Goal: Task Accomplishment & Management: Complete application form

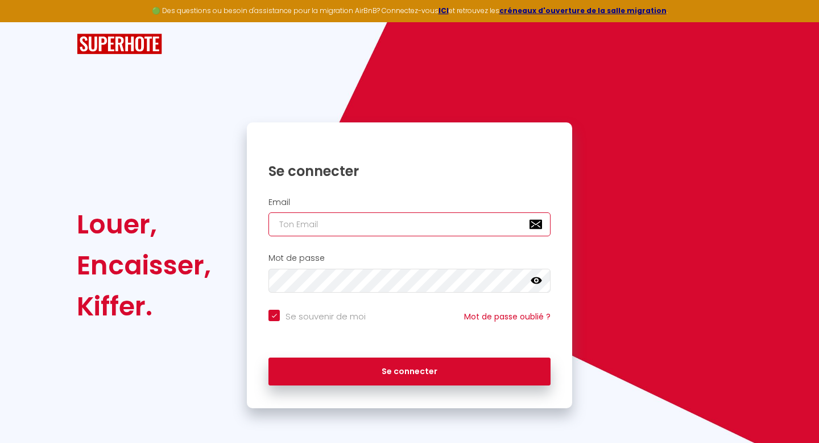
click at [429, 219] on input "email" at bounding box center [409, 224] width 282 height 24
type input "c"
checkbox input "true"
type input "co"
checkbox input "true"
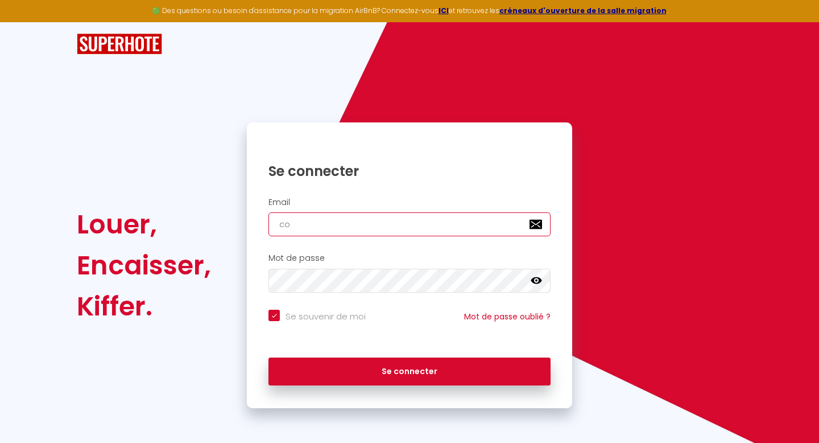
type input "con"
checkbox input "true"
type input "cont"
checkbox input "true"
type input "conta"
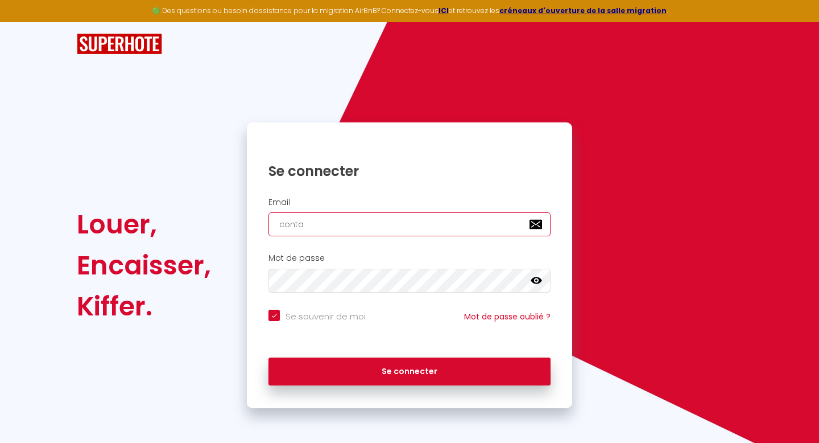
checkbox input "true"
type input "contac"
checkbox input "true"
type input "contact"
checkbox input "true"
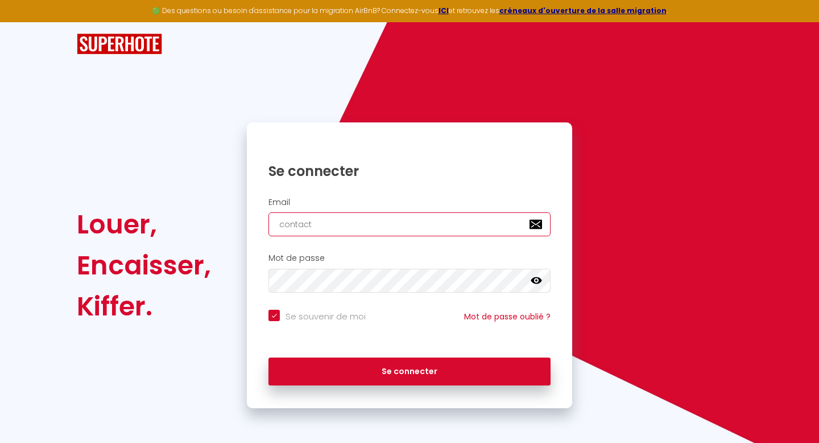
type input "contact@"
checkbox input "true"
type input "contact@c"
checkbox input "true"
type input "contact@co"
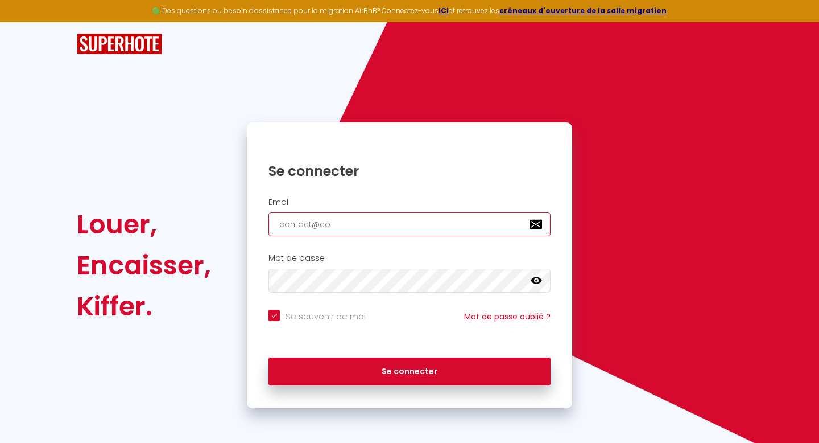
checkbox input "true"
type input "contact@con"
checkbox input "true"
type input "contact@conc"
checkbox input "true"
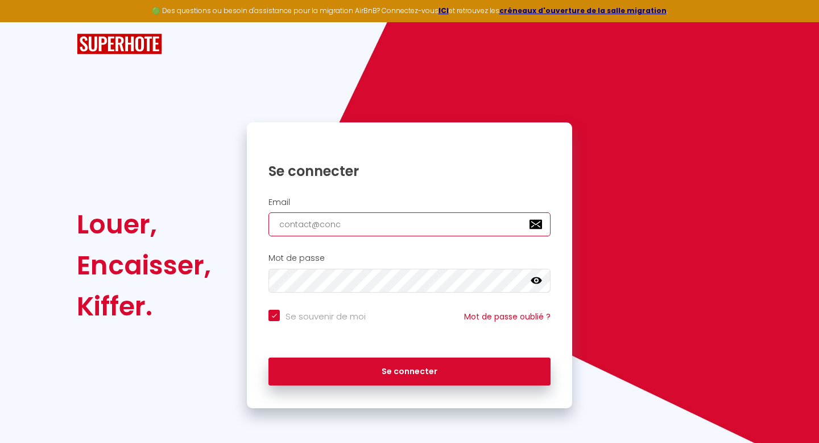
type input "contact@conci"
checkbox input "true"
type input "contact@concie"
checkbox input "true"
type input "contact@concier"
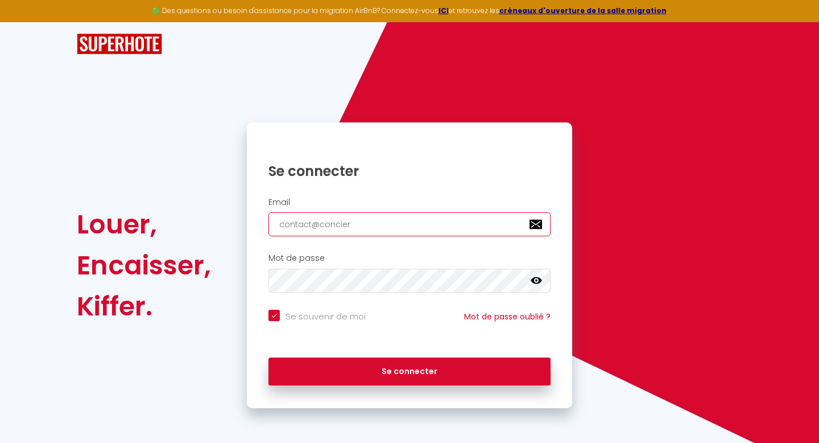
checkbox input "true"
type input "contact@concierg"
checkbox input "true"
type input "contact@concierge"
checkbox input "true"
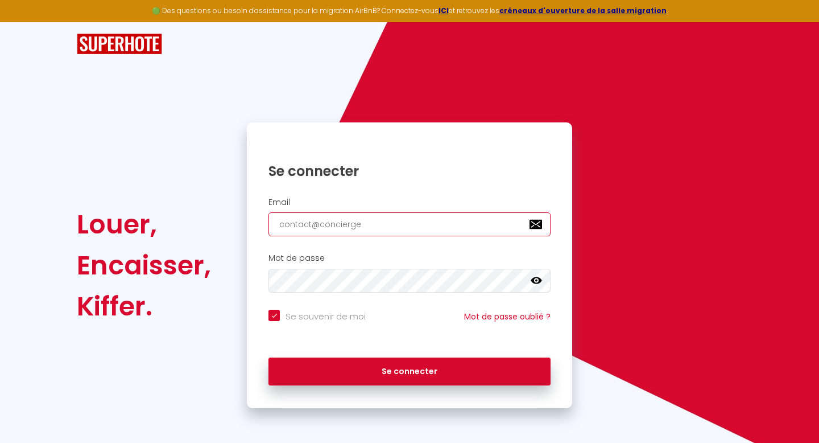
type input "contact@concierger"
checkbox input "true"
type input "contact@conciergeri"
checkbox input "true"
type input "contact@conciergerie"
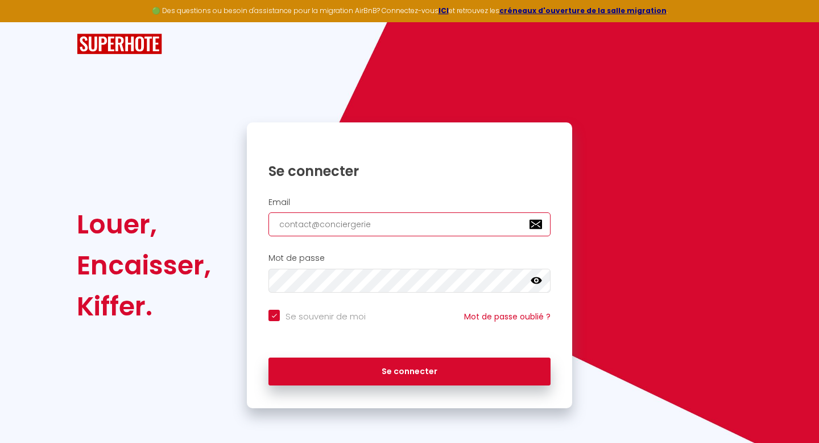
checkbox input "true"
type input "contact@conciergeriec"
checkbox input "true"
type input "contact@conciergeriece"
checkbox input "true"
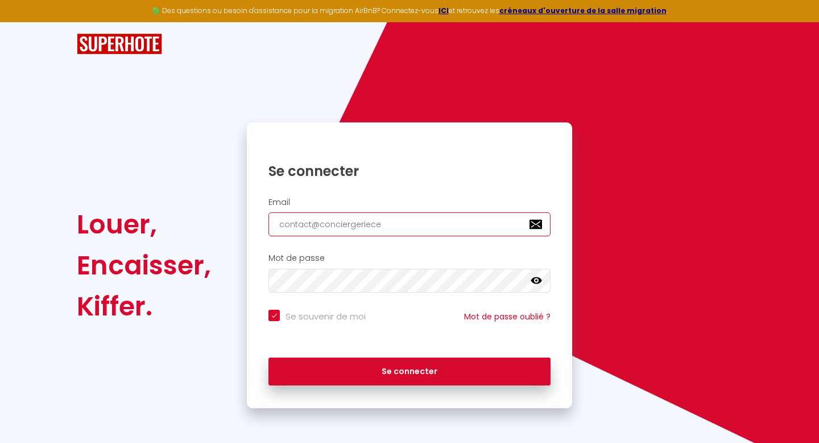
type input "contact@conciergeriecel"
checkbox input "true"
type input "contact@conciergeriecele"
checkbox input "true"
type input "contact@conciergerieceles"
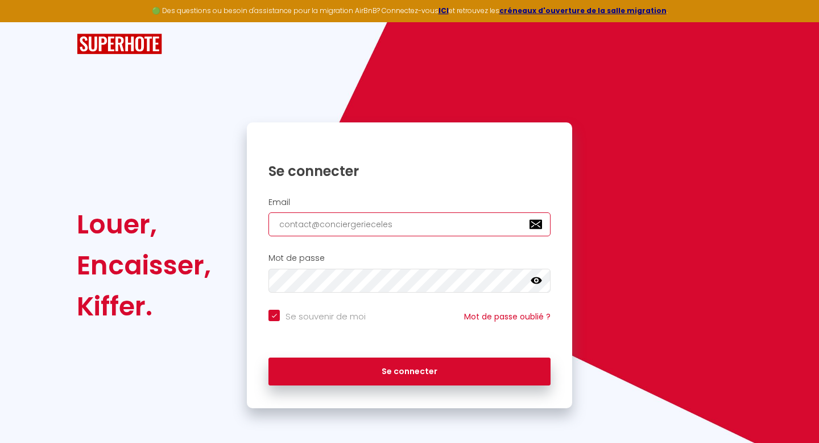
checkbox input "true"
type input "contact@conciergeriecelest"
checkbox input "true"
type input "contact@conciergerieceleste"
checkbox input "true"
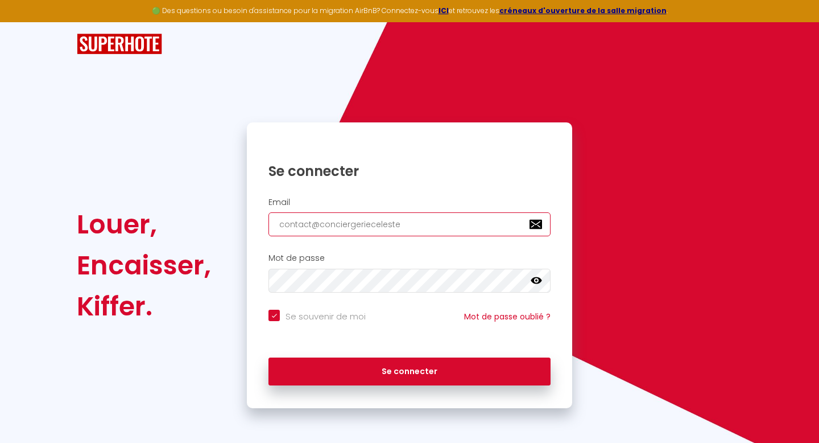
type input "contact@conciergeriecelestev"
checkbox input "true"
type input "contact@conciergeriecelestevi"
checkbox input "true"
type input "contact@conciergeriecelestevic"
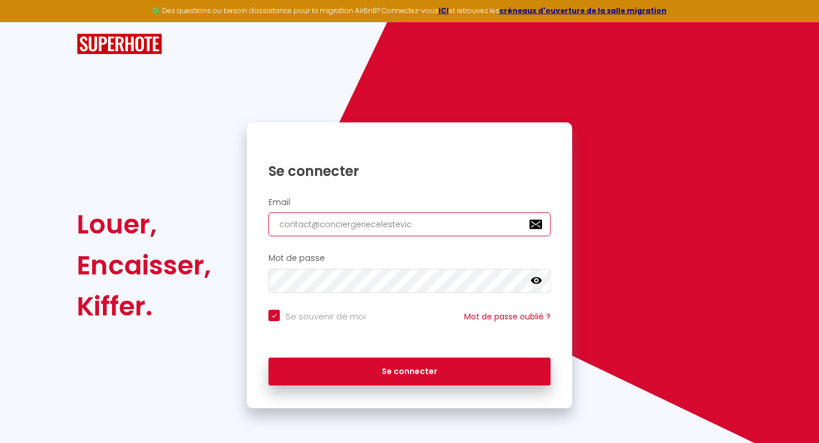
checkbox input "true"
type input "contact@conciergeriecelestevich"
checkbox input "true"
type input "contact@conciergeriecelestevichy"
checkbox input "true"
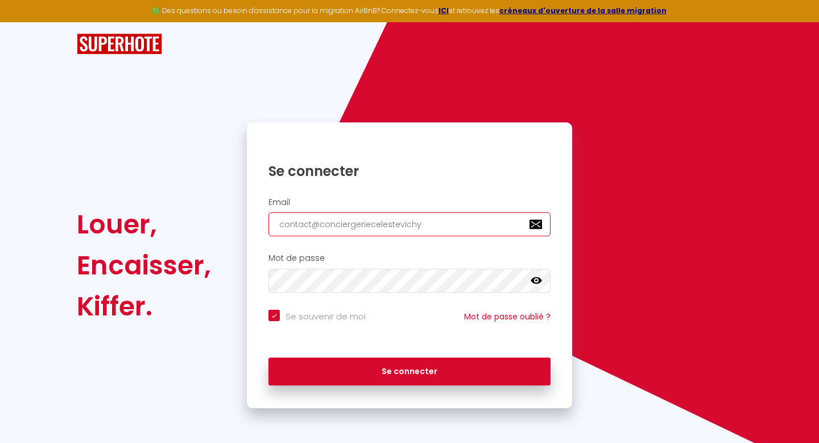
type input "contact@conciergeriecelestevichy."
checkbox input "true"
type input "contact@conciergeriecelestevichy.f"
checkbox input "true"
type input "[EMAIL_ADDRESS][DOMAIN_NAME]"
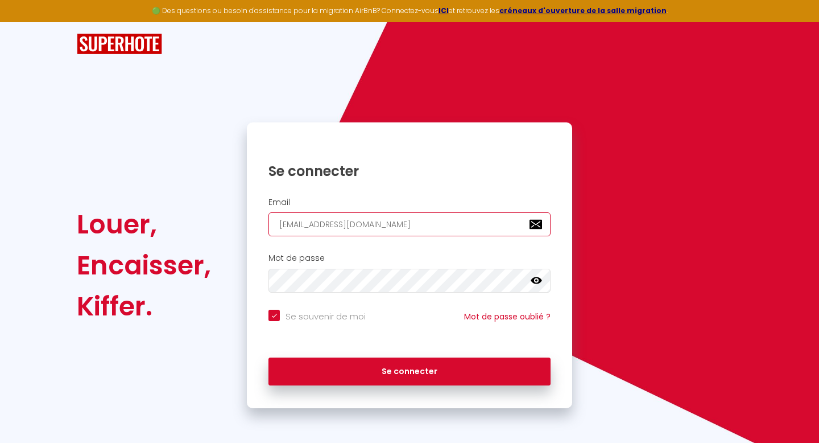
checkbox input "true"
type input "[EMAIL_ADDRESS][DOMAIN_NAME]"
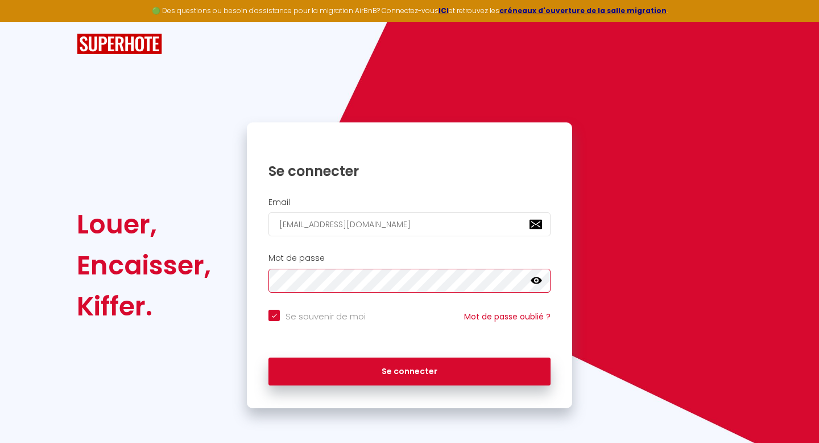
click at [268, 357] on button "Se connecter" at bounding box center [409, 371] width 282 height 28
checkbox input "true"
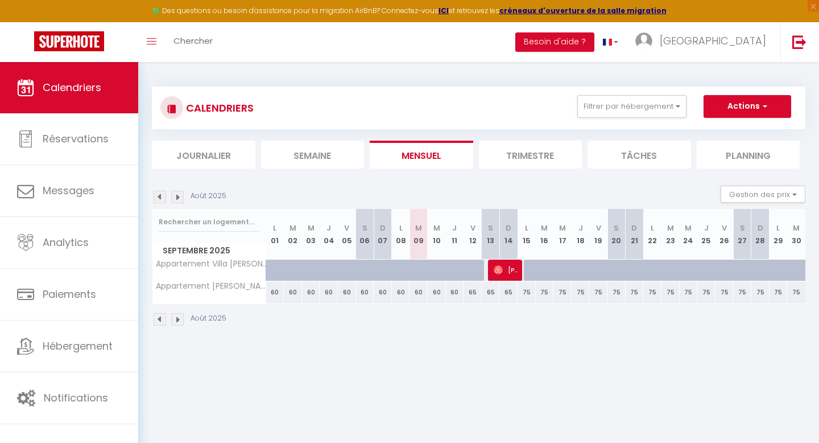
click at [218, 203] on div "Août 2025 Gestion des prix Nb Nuits minimum Règles Disponibilité" at bounding box center [479, 196] width 654 height 23
click at [162, 195] on img at bounding box center [160, 197] width 13 height 13
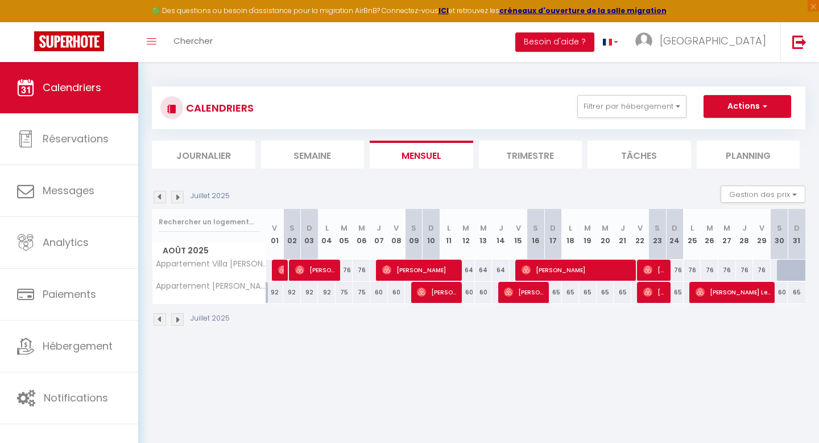
click at [179, 196] on img at bounding box center [177, 197] width 13 height 13
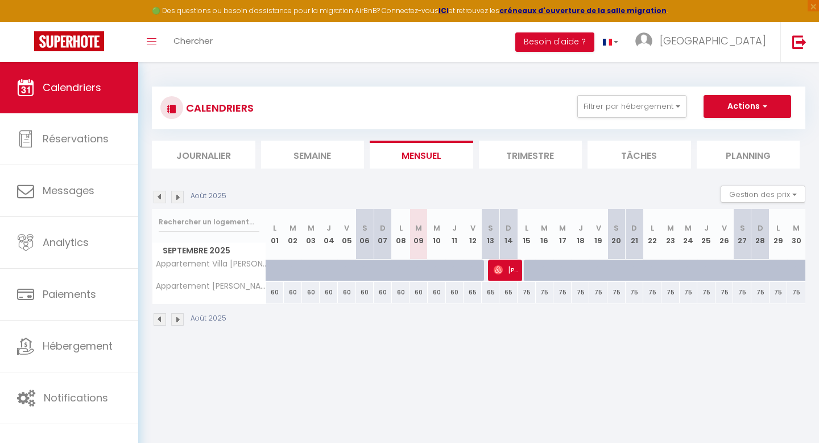
click at [423, 317] on div "Août 2025" at bounding box center [479, 321] width 654 height 34
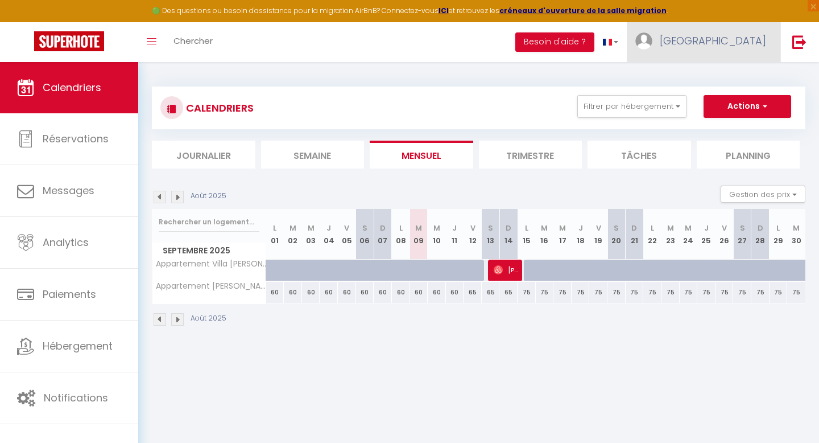
click at [725, 43] on span "[GEOGRAPHIC_DATA]" at bounding box center [713, 41] width 106 height 14
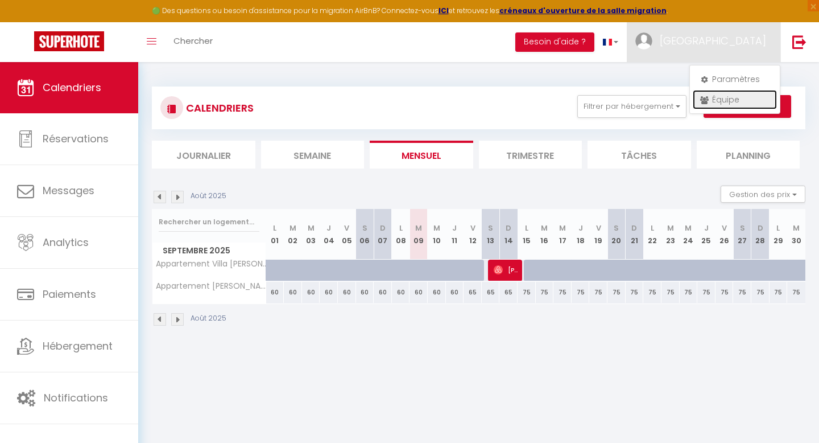
click at [715, 94] on link "Équipe" at bounding box center [735, 99] width 84 height 19
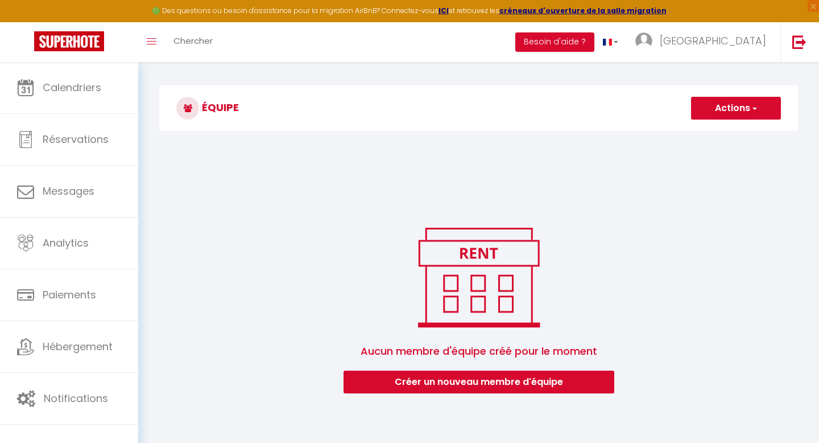
click at [737, 119] on h3 "Équipe" at bounding box center [478, 108] width 639 height 46
click at [745, 112] on button "Actions" at bounding box center [736, 108] width 90 height 23
click at [736, 131] on link "Ajouter un nouvel utilisateur" at bounding box center [713, 133] width 134 height 15
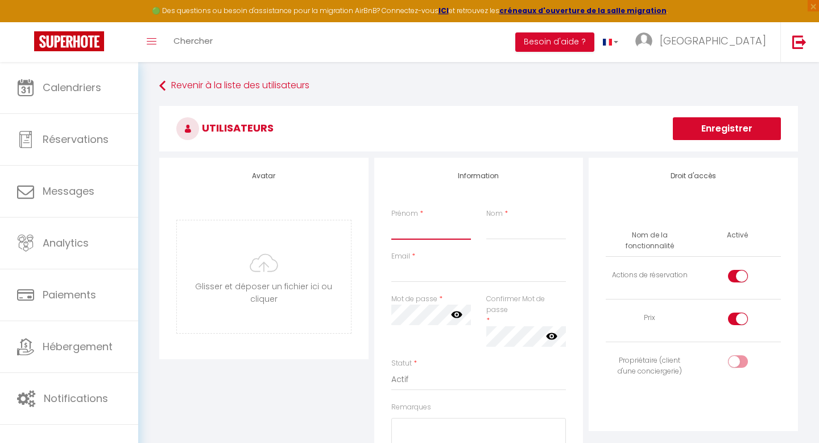
click at [432, 236] on input "Prénom" at bounding box center [431, 229] width 80 height 20
type input "[PERSON_NAME]"
type input "Ulivi"
click at [402, 268] on input "Email" at bounding box center [478, 272] width 175 height 20
type input "c"
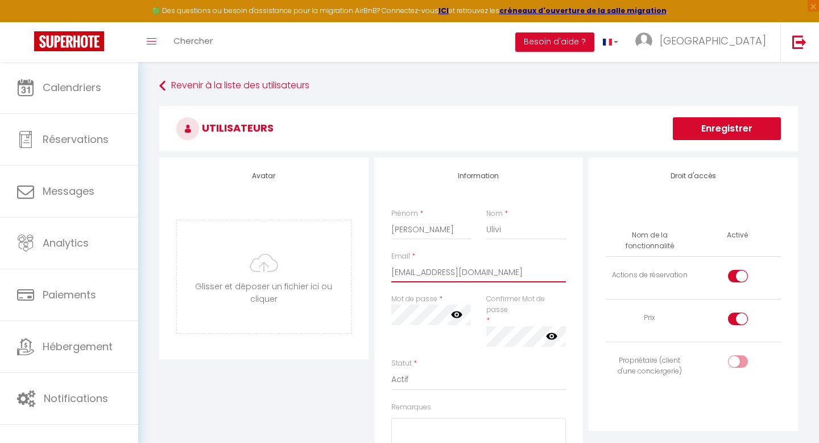
type input "[EMAIL_ADDRESS][DOMAIN_NAME]"
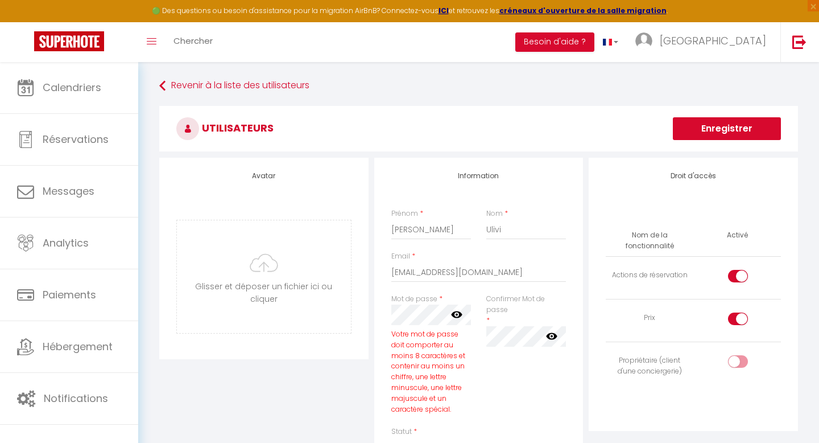
click at [455, 319] on icon at bounding box center [456, 313] width 11 height 11
click at [557, 389] on div "Confirmer Mot de passe * false" at bounding box center [525, 360] width 95 height 133
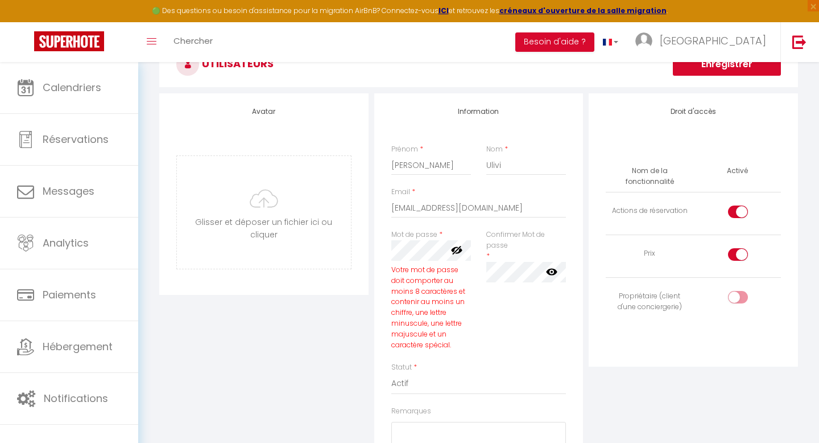
scroll to position [64, 0]
click at [479, 253] on div "Mot de passe * Votre mot de passe doit comporter au moins 8 caractères et conte…" at bounding box center [479, 296] width 190 height 133
click at [458, 251] on icon at bounding box center [456, 250] width 11 height 11
click at [480, 336] on div "Confirmer Mot de passe * false" at bounding box center [525, 296] width 95 height 133
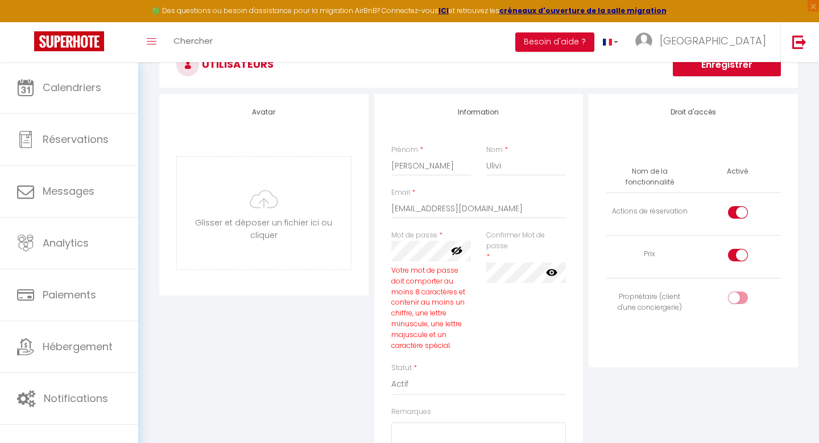
click at [549, 270] on icon at bounding box center [551, 271] width 11 height 7
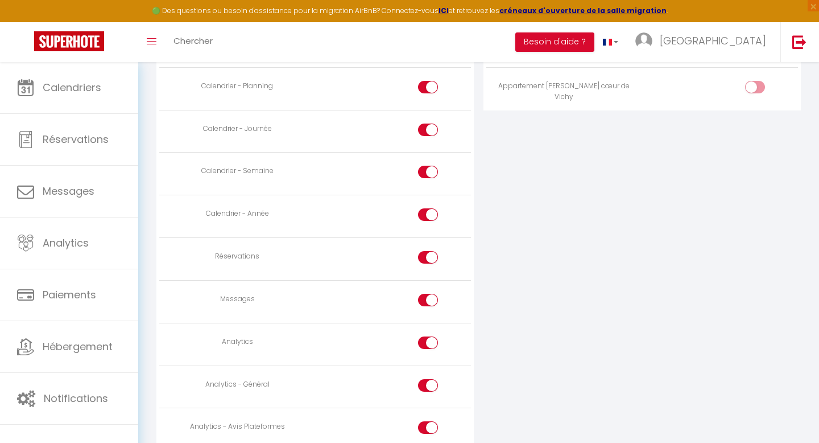
scroll to position [731, 0]
click at [428, 297] on input "checkbox" at bounding box center [438, 299] width 20 height 17
checkbox input "false"
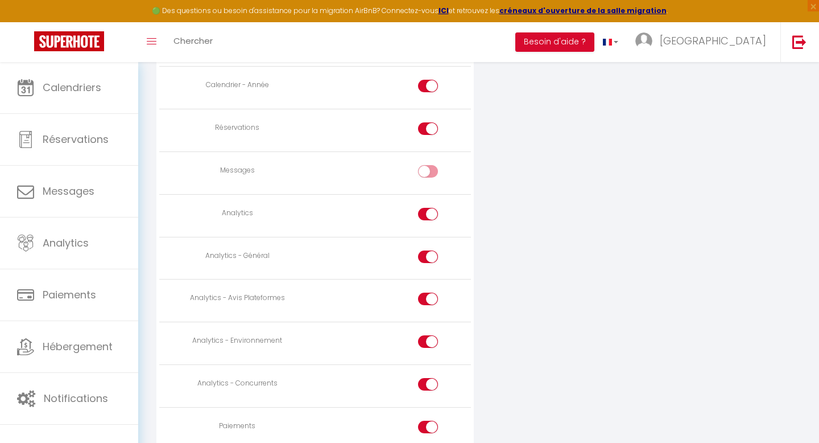
scroll to position [858, 0]
click at [426, 255] on div at bounding box center [428, 255] width 20 height 13
click at [428, 255] on input "checkbox" at bounding box center [438, 257] width 20 height 17
checkbox input "false"
click at [424, 336] on div at bounding box center [428, 340] width 20 height 13
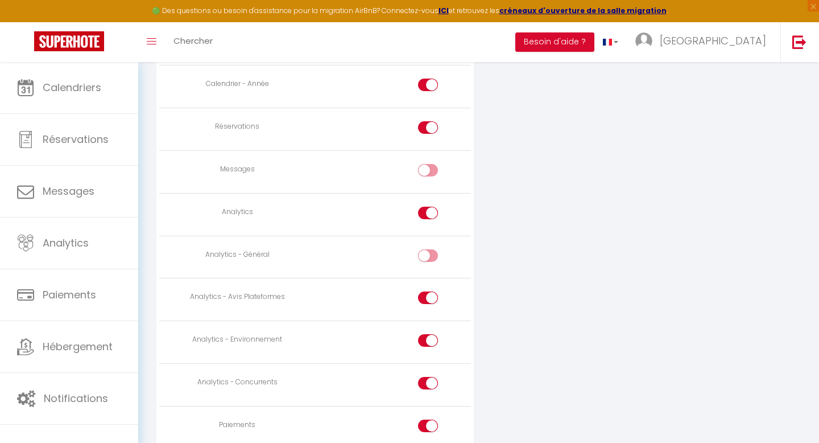
click at [428, 336] on input "checkbox" at bounding box center [438, 342] width 20 height 17
checkbox input "false"
click at [423, 373] on td at bounding box center [393, 384] width 156 height 43
click at [423, 378] on div at bounding box center [428, 383] width 20 height 13
click at [428, 378] on input "checkbox" at bounding box center [438, 385] width 20 height 17
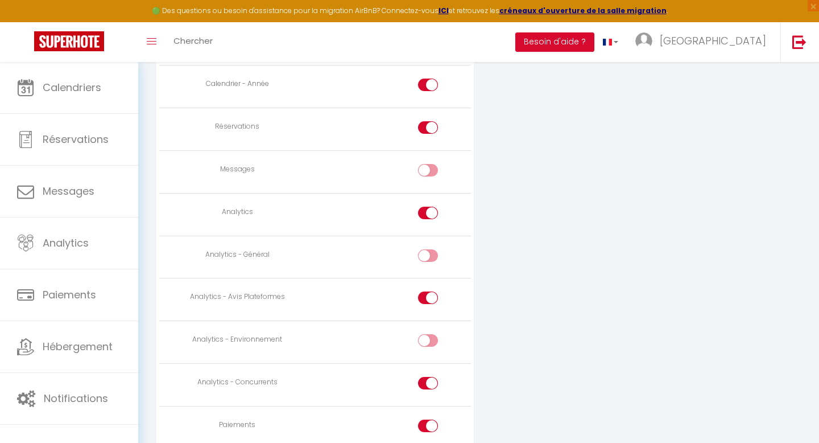
checkbox input "false"
click at [424, 299] on div at bounding box center [428, 297] width 20 height 13
click at [428, 299] on input "checkbox" at bounding box center [438, 299] width 20 height 17
checkbox input "false"
click at [425, 213] on div at bounding box center [428, 212] width 20 height 13
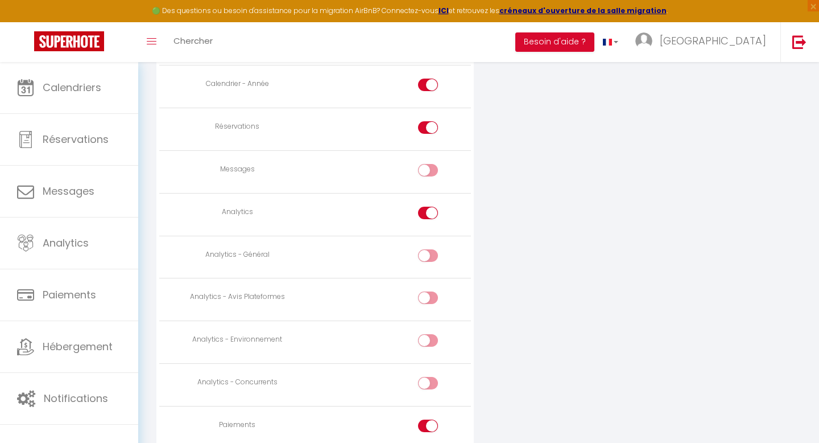
click at [428, 213] on input "checkbox" at bounding box center [438, 214] width 20 height 17
checkbox input "false"
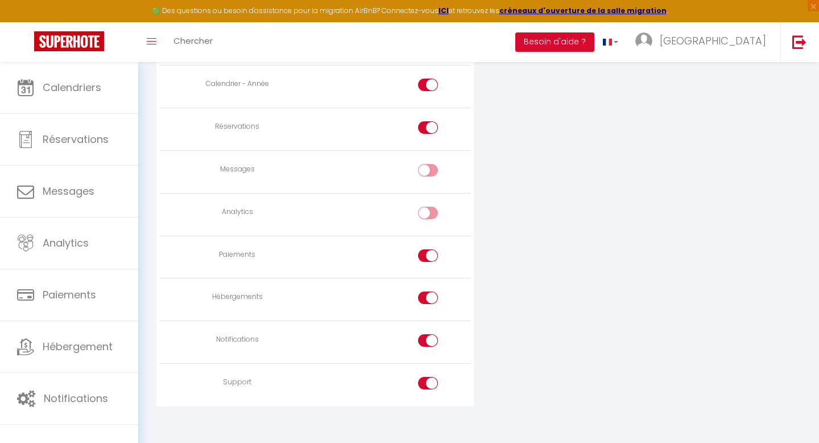
scroll to position [867, 0]
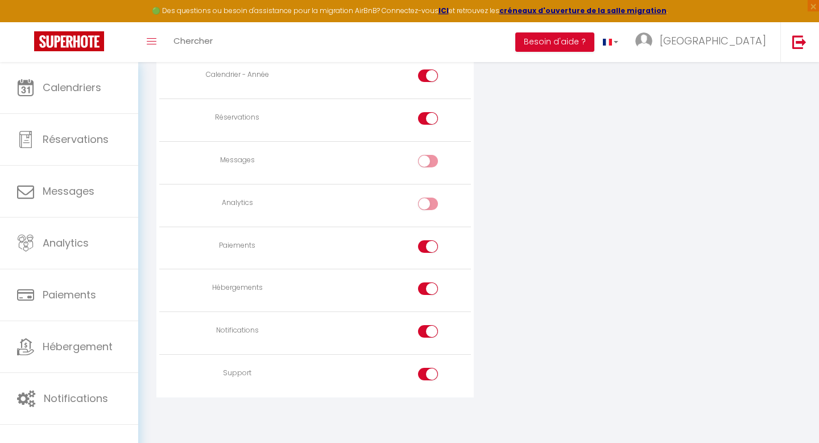
click at [418, 246] on div at bounding box center [428, 246] width 20 height 13
click at [428, 246] on input "checkbox" at bounding box center [438, 248] width 20 height 17
checkbox input "false"
click at [425, 291] on div at bounding box center [428, 288] width 20 height 13
click at [428, 291] on input "checkbox" at bounding box center [438, 290] width 20 height 17
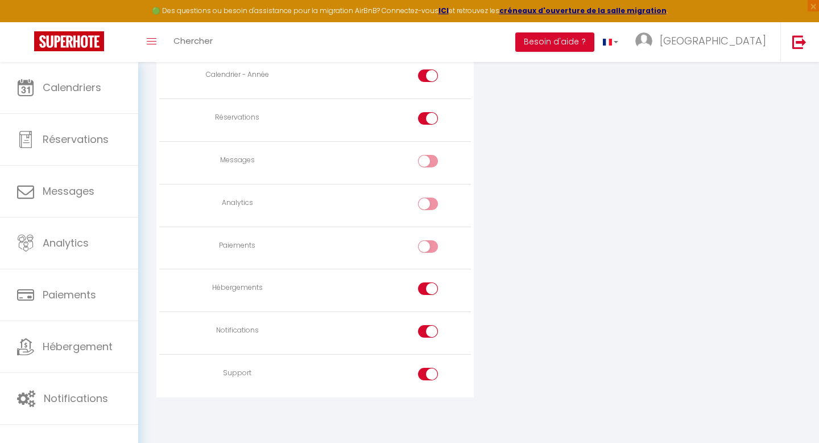
checkbox input "false"
click at [426, 329] on div at bounding box center [428, 331] width 20 height 13
click at [428, 329] on input "checkbox" at bounding box center [438, 333] width 20 height 17
checkbox input "false"
click at [423, 373] on div at bounding box center [428, 373] width 20 height 13
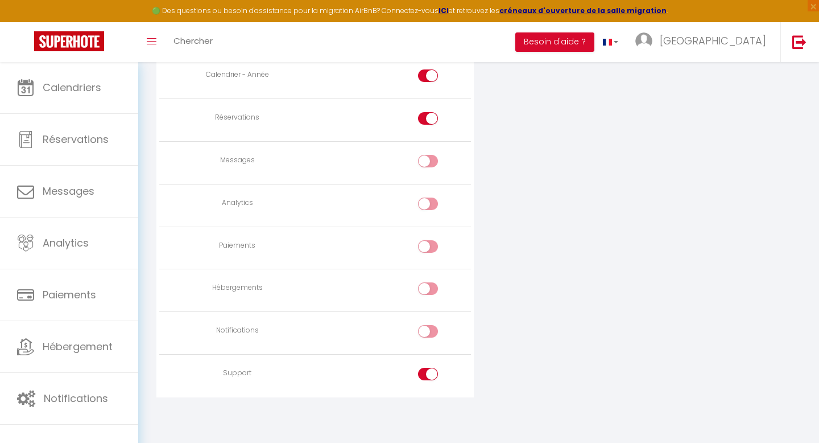
click at [428, 373] on input "checkbox" at bounding box center [438, 375] width 20 height 17
checkbox input "false"
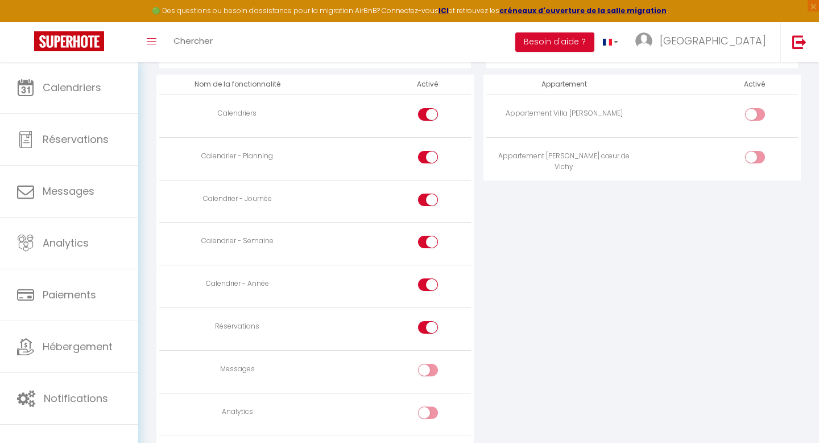
scroll to position [623, 0]
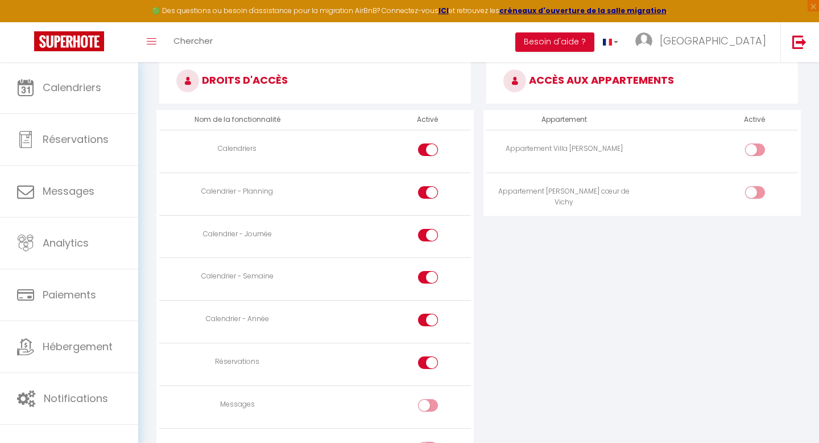
click at [424, 360] on div at bounding box center [428, 362] width 20 height 13
click at [428, 360] on input "checkbox" at bounding box center [438, 364] width 20 height 17
checkbox input "false"
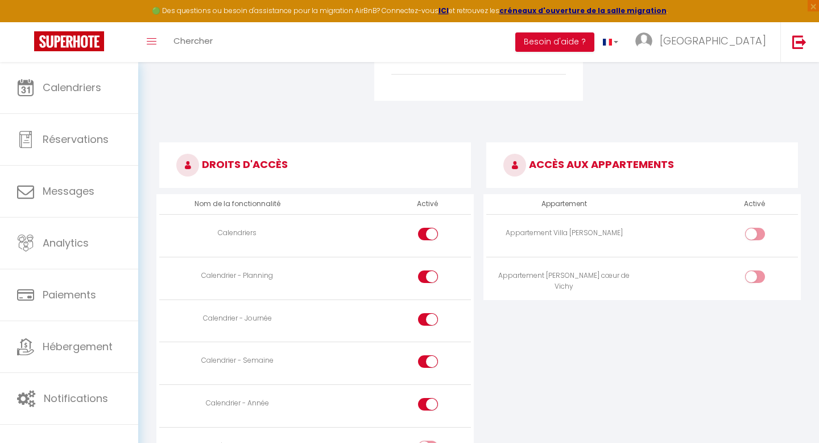
scroll to position [536, 0]
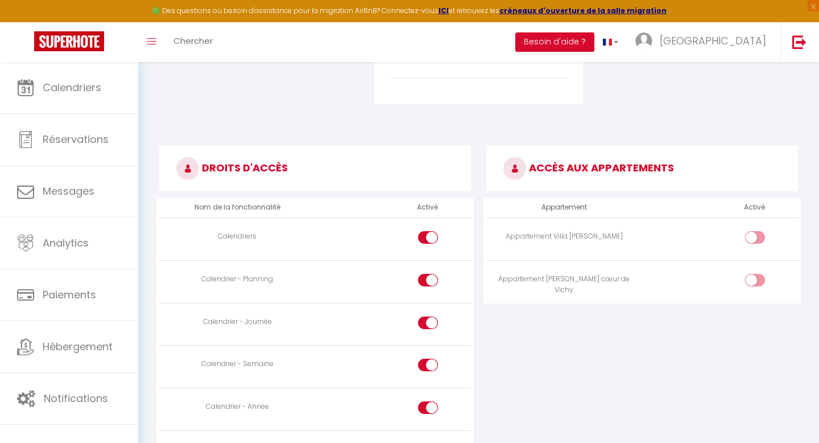
click at [758, 235] on input "checkbox" at bounding box center [765, 239] width 20 height 17
checkbox input "true"
click at [759, 276] on input "checkbox" at bounding box center [765, 282] width 20 height 17
checkbox input "true"
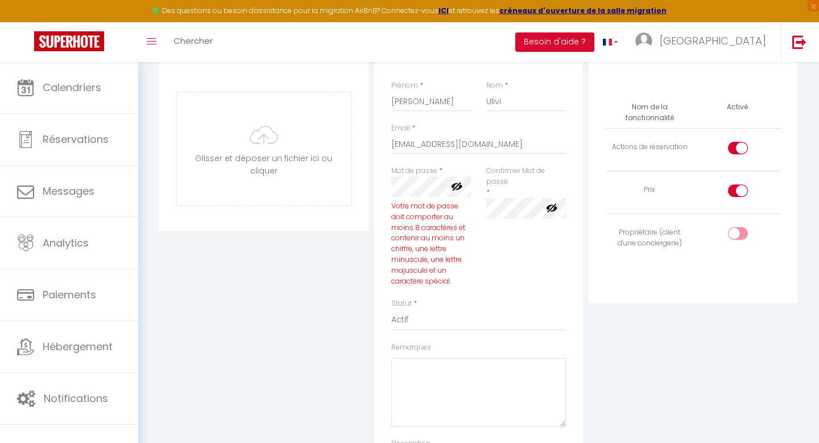
scroll to position [0, 0]
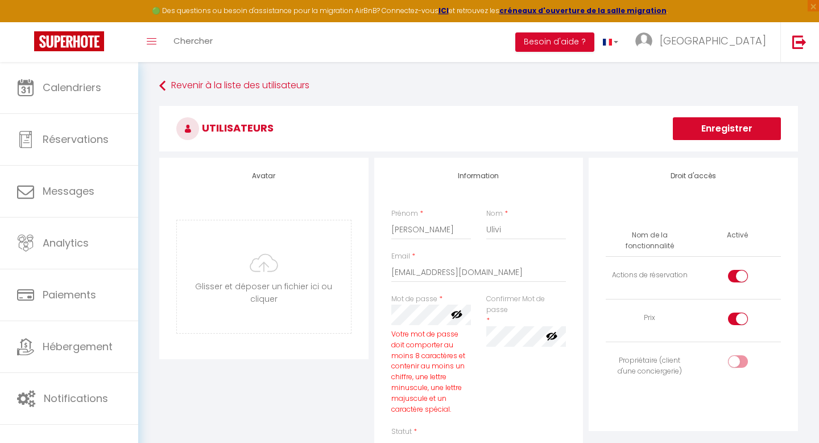
click at [733, 126] on button "Enregistrer" at bounding box center [727, 128] width 108 height 23
